Goal: Information Seeking & Learning: Learn about a topic

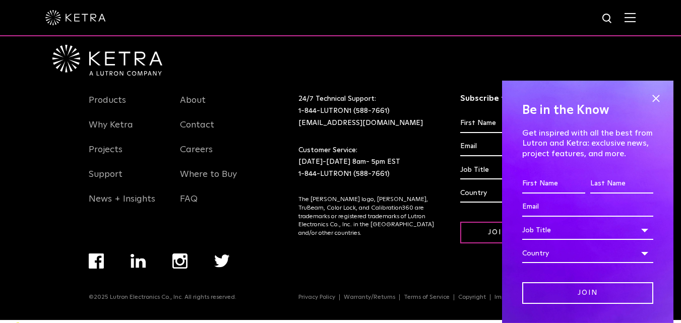
scroll to position [2028, 0]
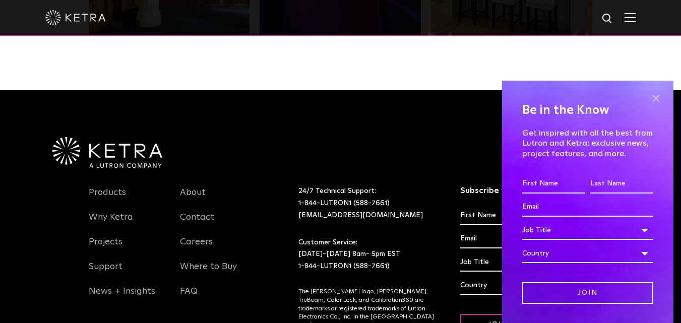
click at [648, 98] on span at bounding box center [655, 98] width 15 height 15
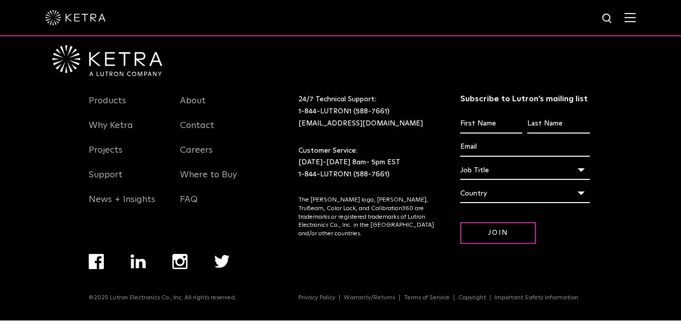
scroll to position [2121, 0]
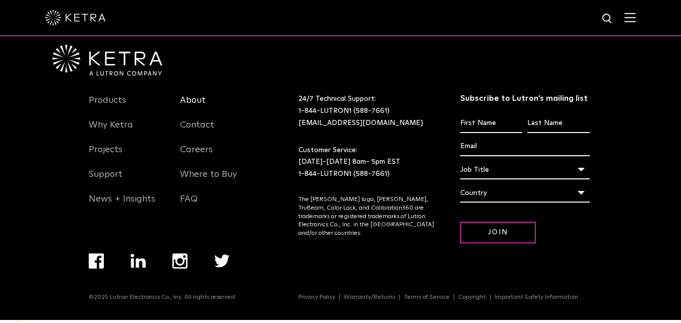
click at [191, 99] on link "About" at bounding box center [193, 106] width 26 height 23
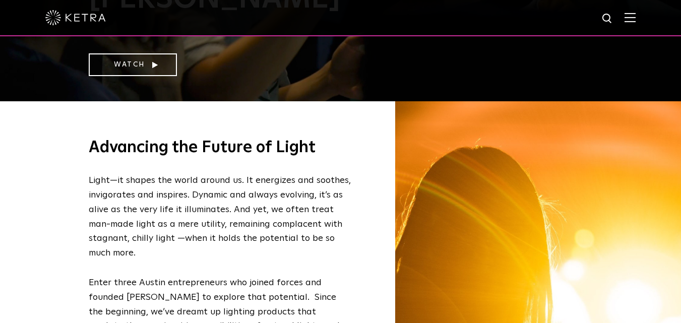
scroll to position [252, 0]
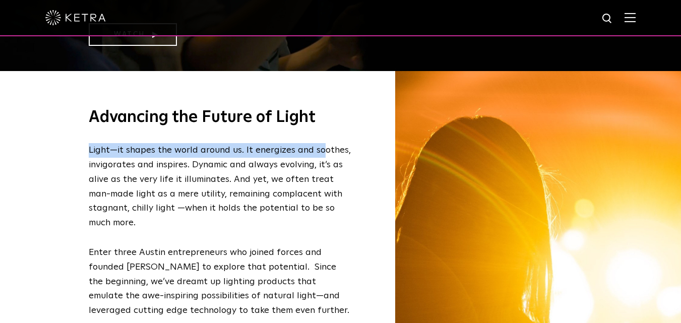
drag, startPoint x: 86, startPoint y: 146, endPoint x: 319, endPoint y: 152, distance: 233.0
click at [319, 152] on div "Advancing the Future of Light Light—it shapes the world around us. It energizes…" at bounding box center [341, 312] width 524 height 483
click at [318, 152] on p "Light—it shapes the world around us. It energizes and soothes, invigorates and …" at bounding box center [220, 186] width 262 height 87
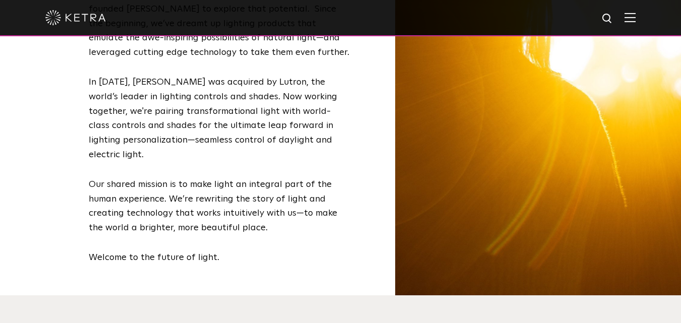
scroll to position [504, 0]
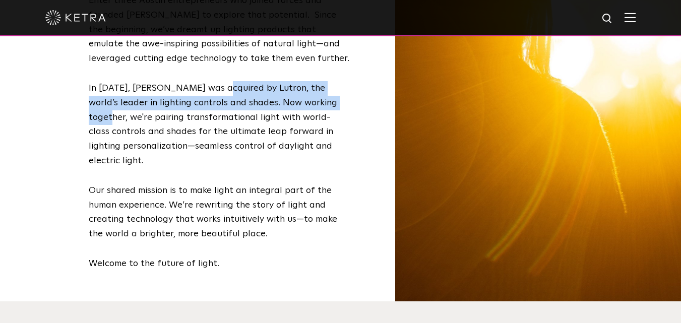
drag, startPoint x: 214, startPoint y: 88, endPoint x: 327, endPoint y: 98, distance: 113.3
click at [327, 98] on p "In [DATE], [PERSON_NAME] was acquired by Lutron, the world’s leader in lighting…" at bounding box center [220, 124] width 262 height 87
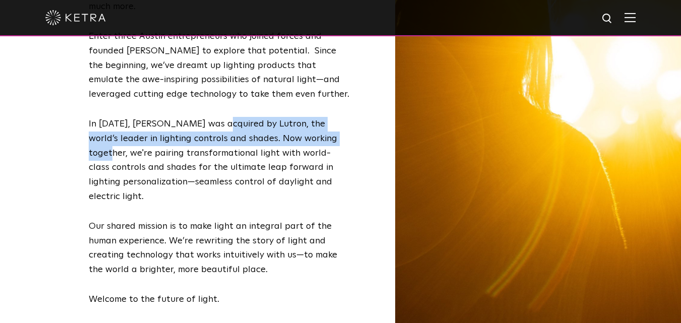
scroll to position [454, 0]
